Goal: Task Accomplishment & Management: Manage account settings

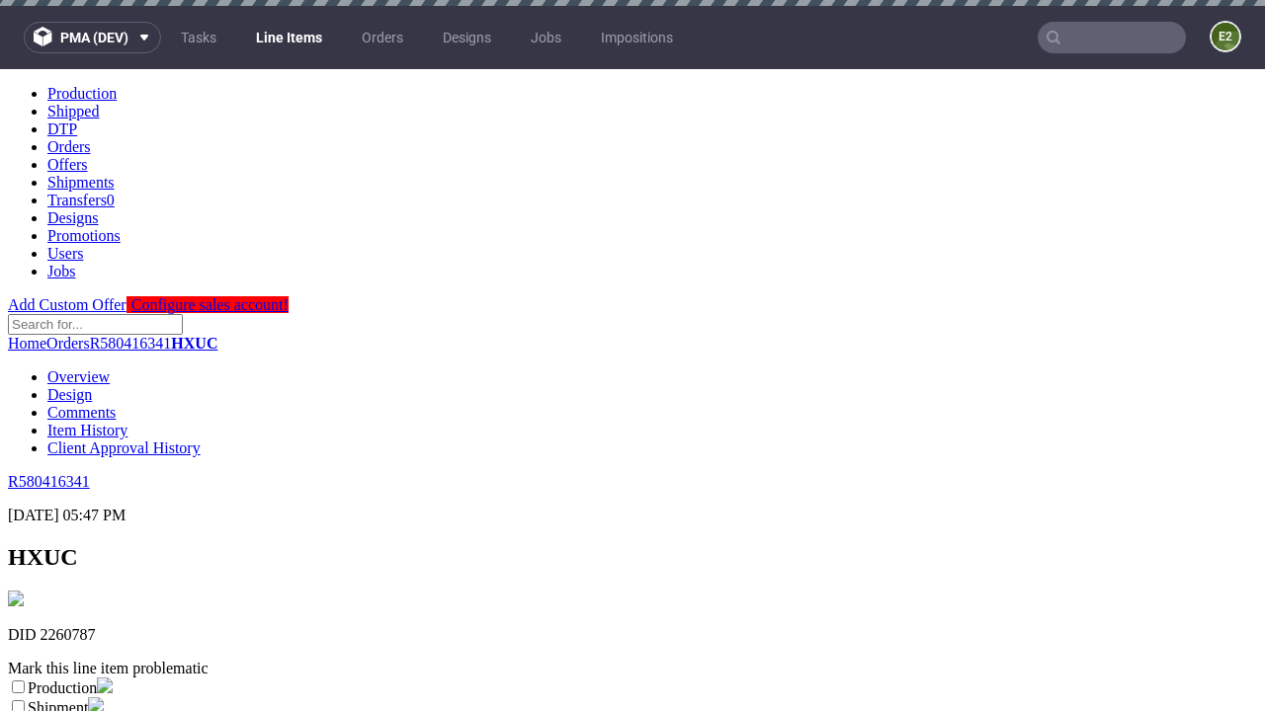
scroll to position [348, 0]
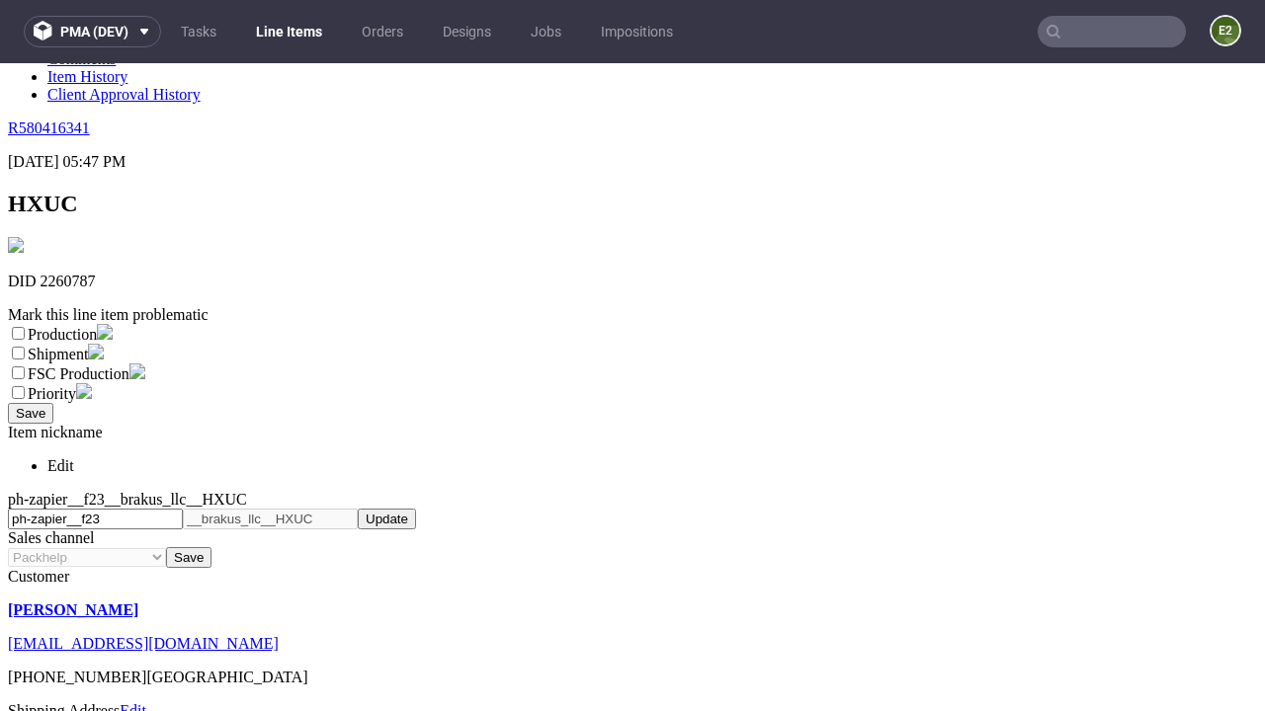
select select "dtp_ca_needed"
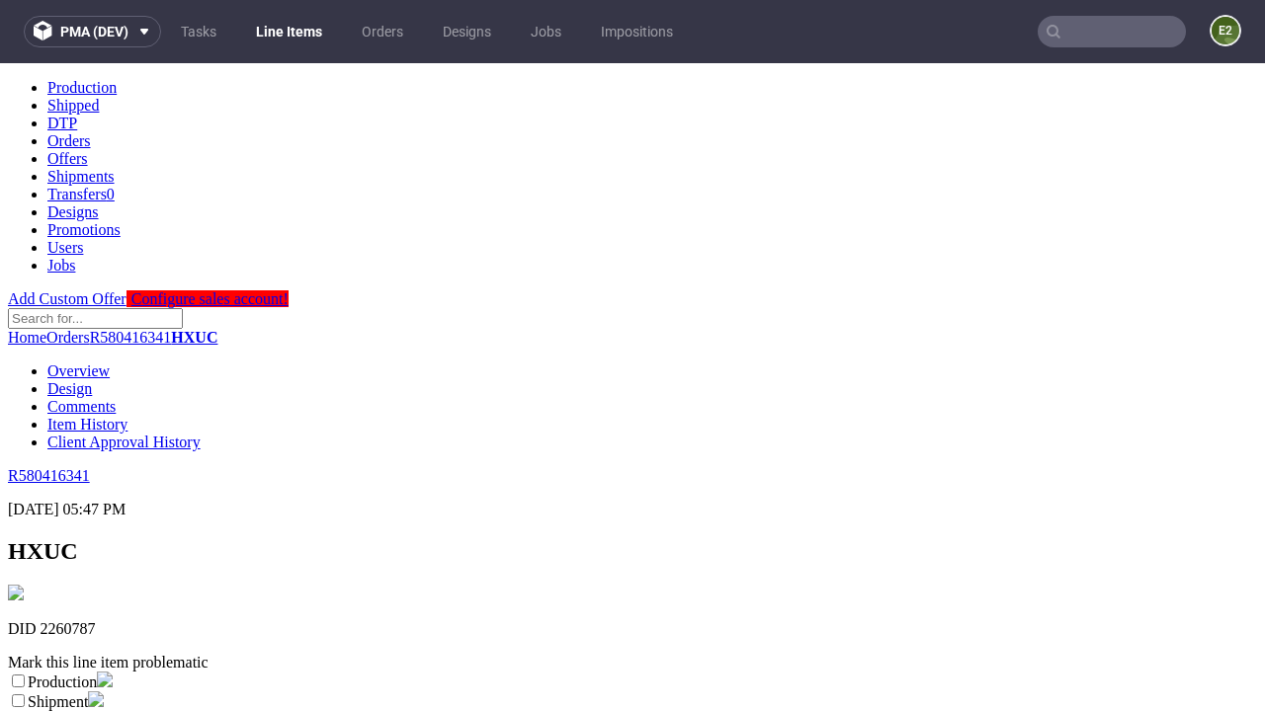
scroll to position [0, 0]
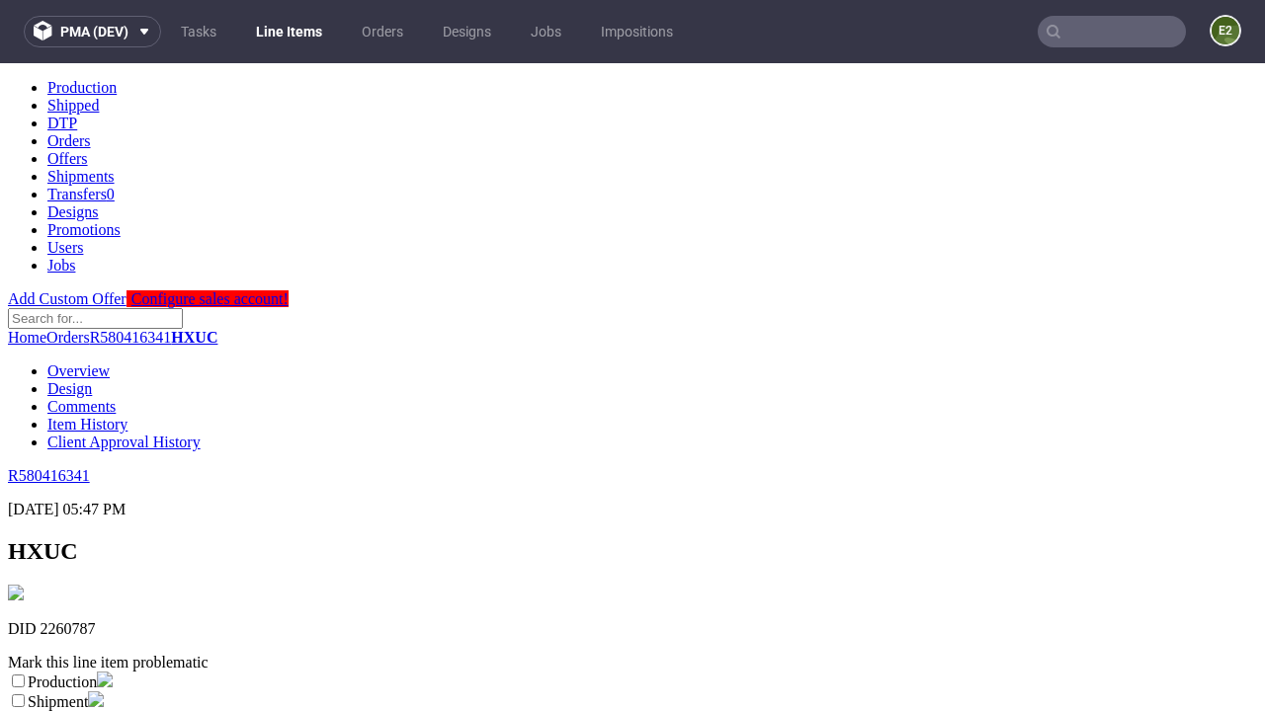
checkbox input "true"
